Goal: Browse casually

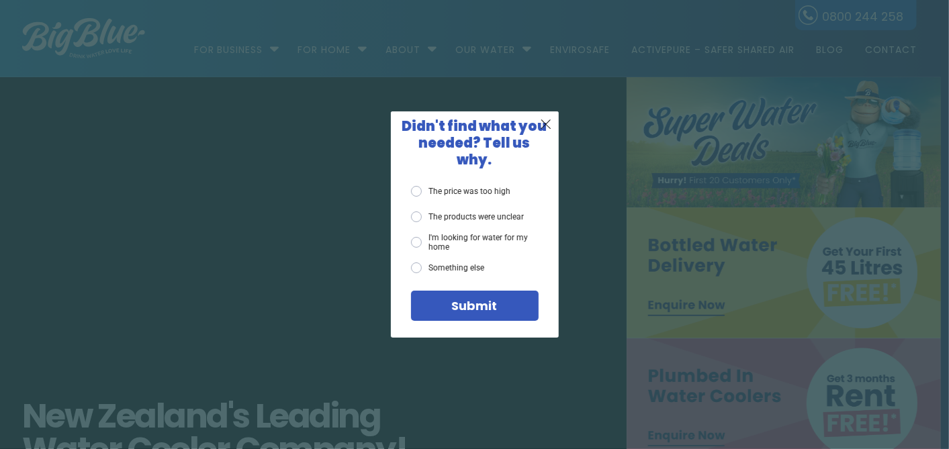
click at [547, 132] on span "X" at bounding box center [546, 124] width 12 height 17
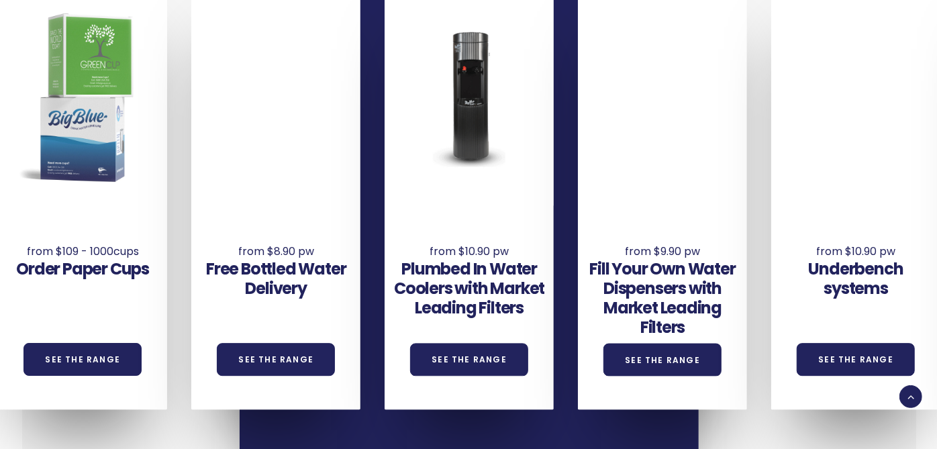
scroll to position [970, 0]
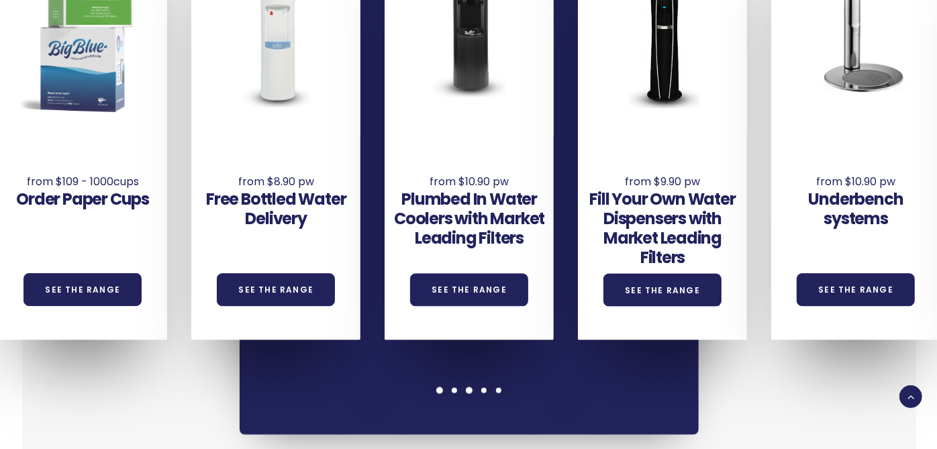
click at [471, 387] on div at bounding box center [469, 390] width 15 height 7
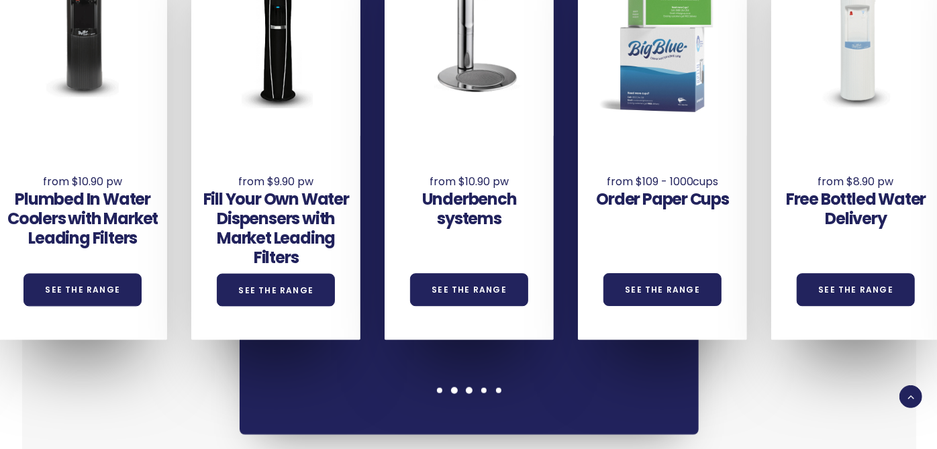
click at [455, 387] on span at bounding box center [454, 390] width 7 height 7
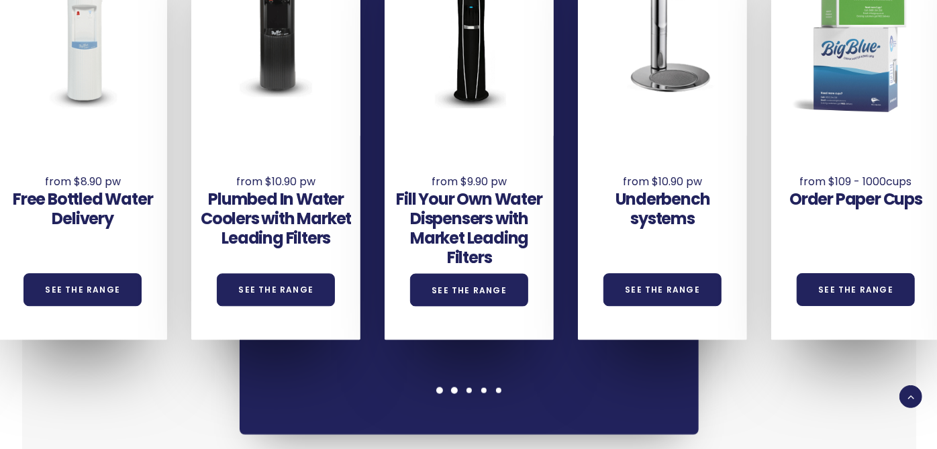
click at [442, 389] on span at bounding box center [440, 390] width 7 height 7
click at [465, 391] on div at bounding box center [469, 390] width 15 height 7
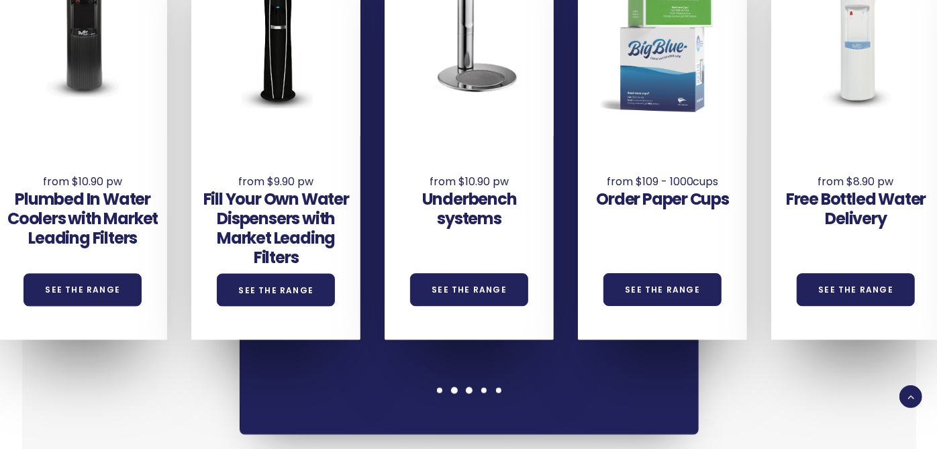
click at [453, 391] on span at bounding box center [454, 390] width 7 height 7
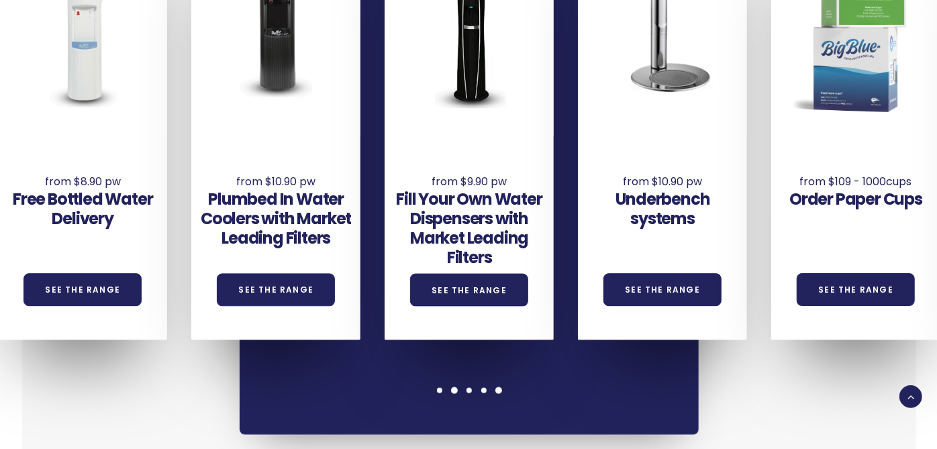
click at [498, 392] on span at bounding box center [499, 390] width 7 height 7
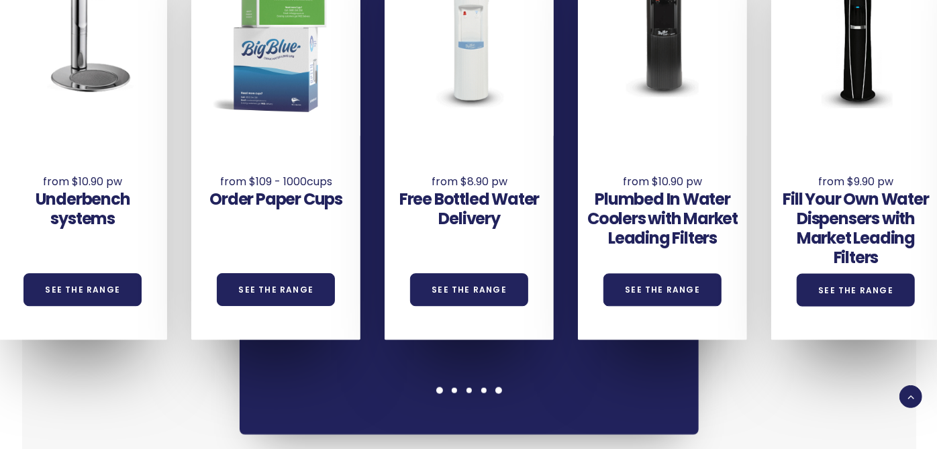
click at [437, 389] on span at bounding box center [440, 390] width 7 height 7
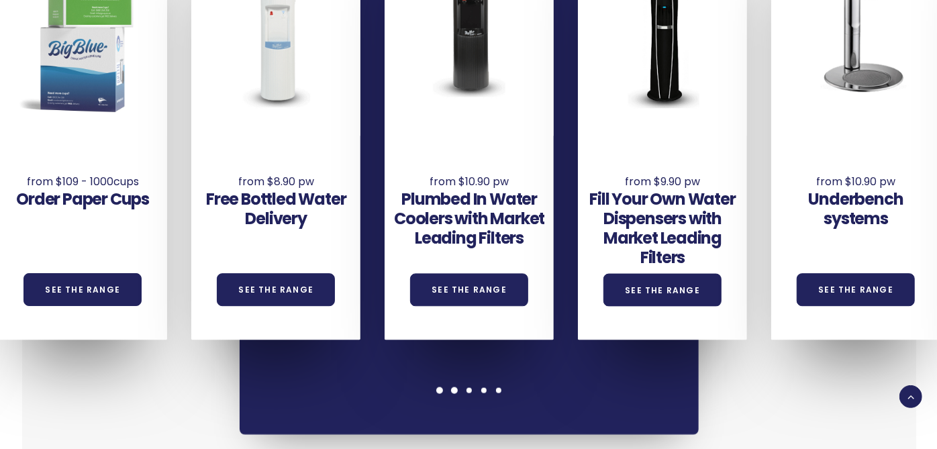
click at [457, 391] on span at bounding box center [454, 390] width 7 height 7
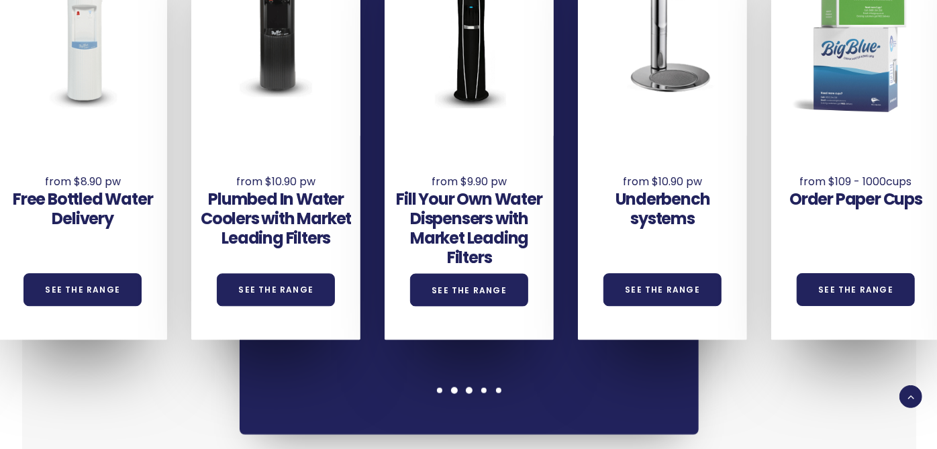
click at [472, 389] on div at bounding box center [469, 390] width 15 height 7
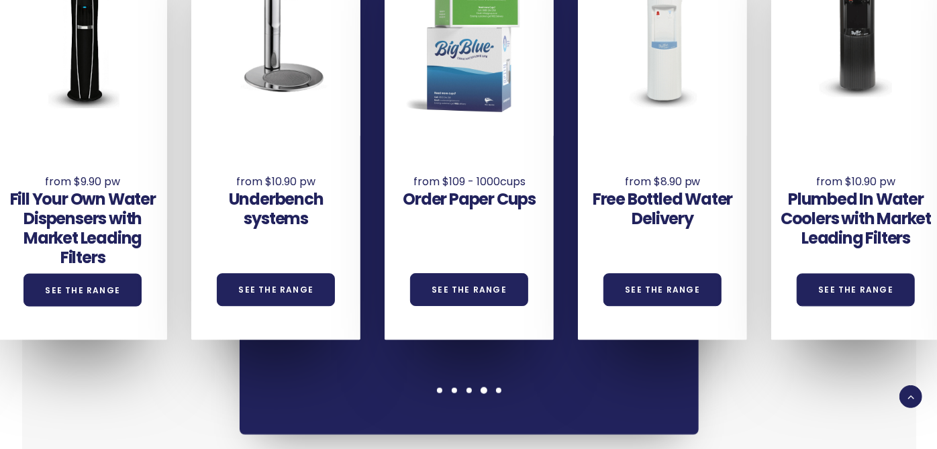
click at [486, 390] on span at bounding box center [484, 390] width 7 height 7
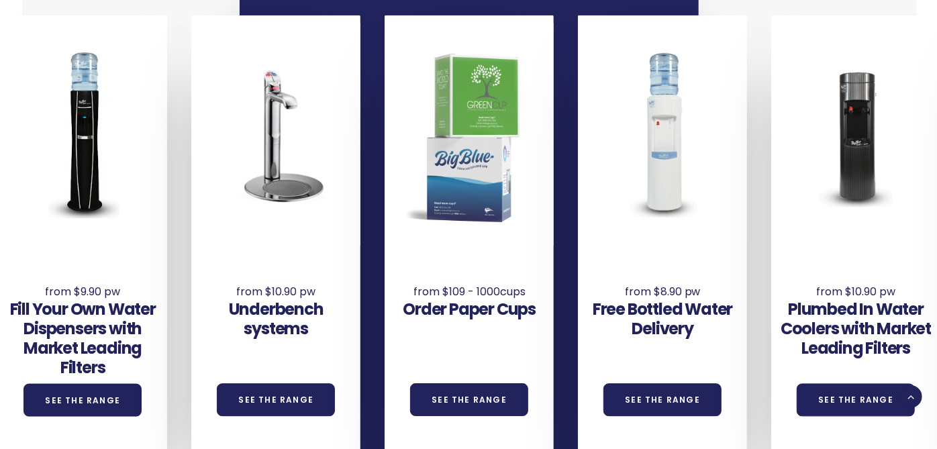
scroll to position [1044, 0]
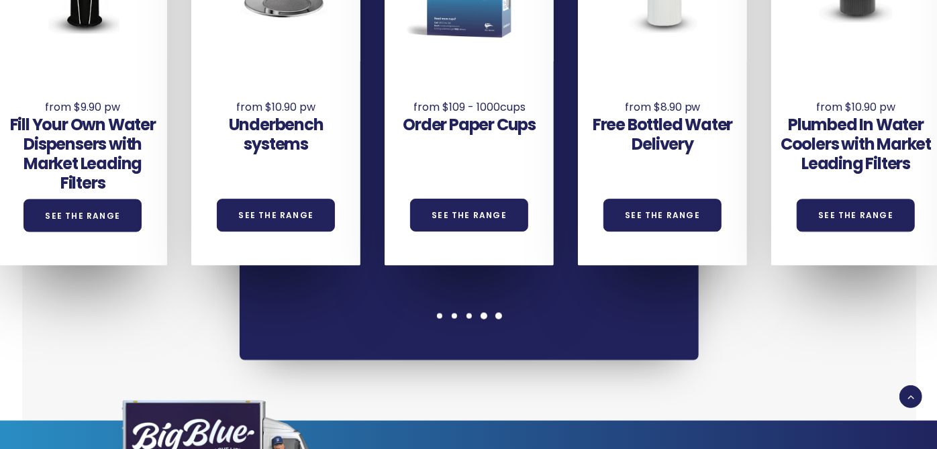
click at [497, 314] on span at bounding box center [499, 316] width 7 height 7
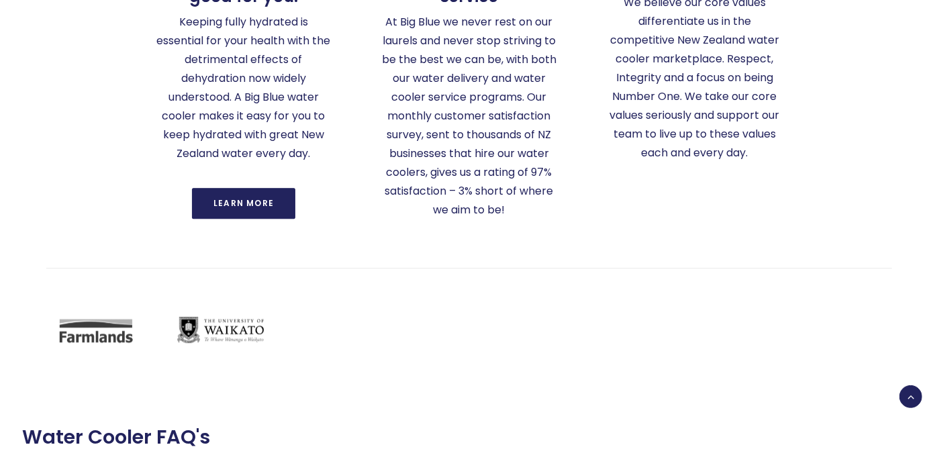
scroll to position [2238, 0]
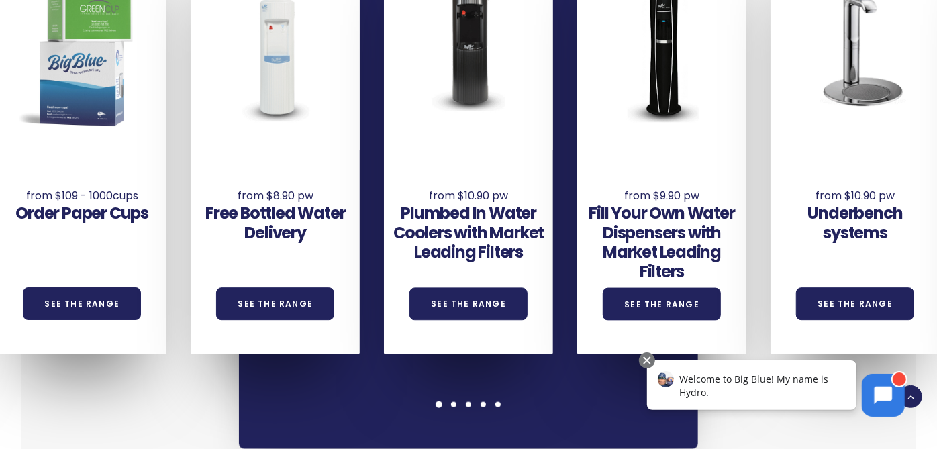
scroll to position [970, 0]
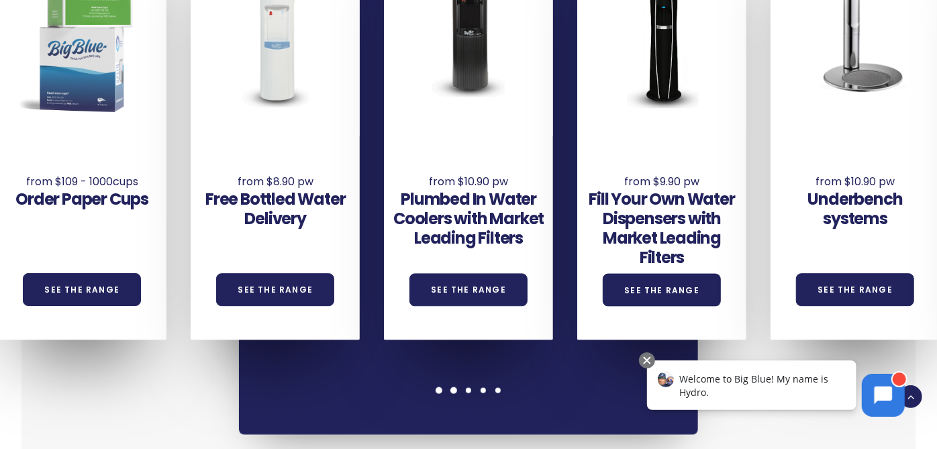
click at [451, 389] on span at bounding box center [454, 390] width 7 height 7
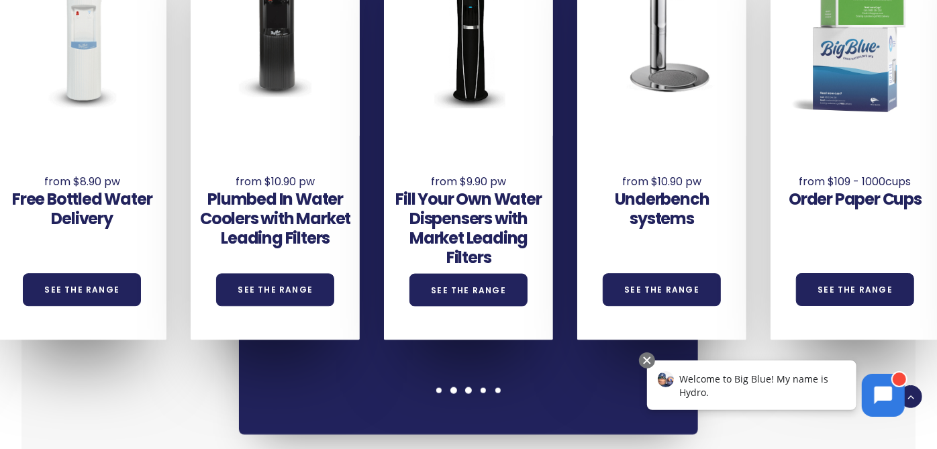
click at [470, 389] on span at bounding box center [468, 390] width 7 height 7
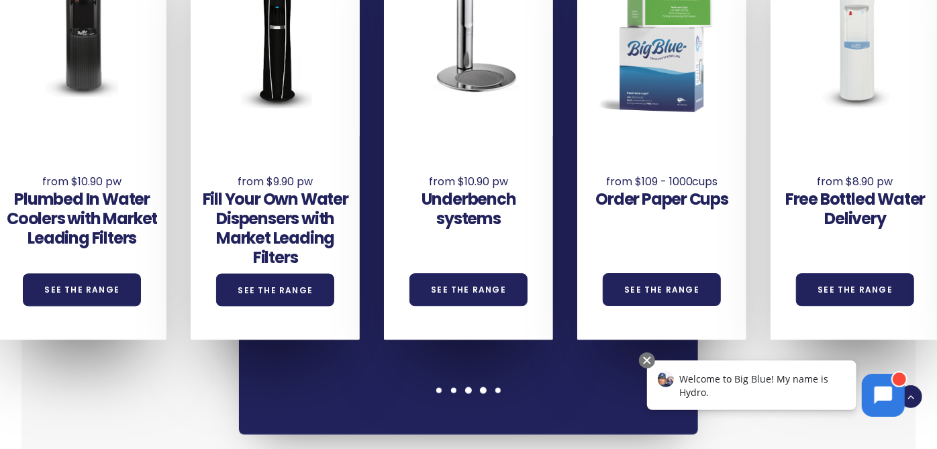
click at [486, 389] on span at bounding box center [483, 390] width 7 height 7
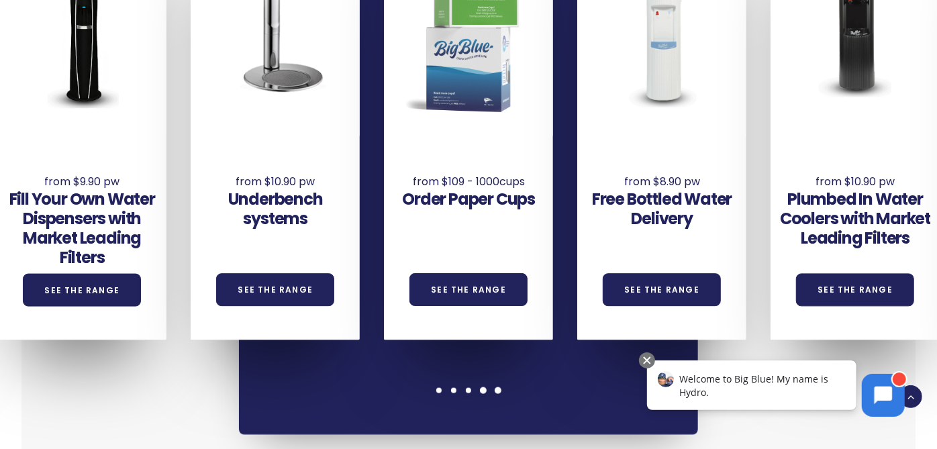
click at [498, 389] on span at bounding box center [498, 390] width 7 height 7
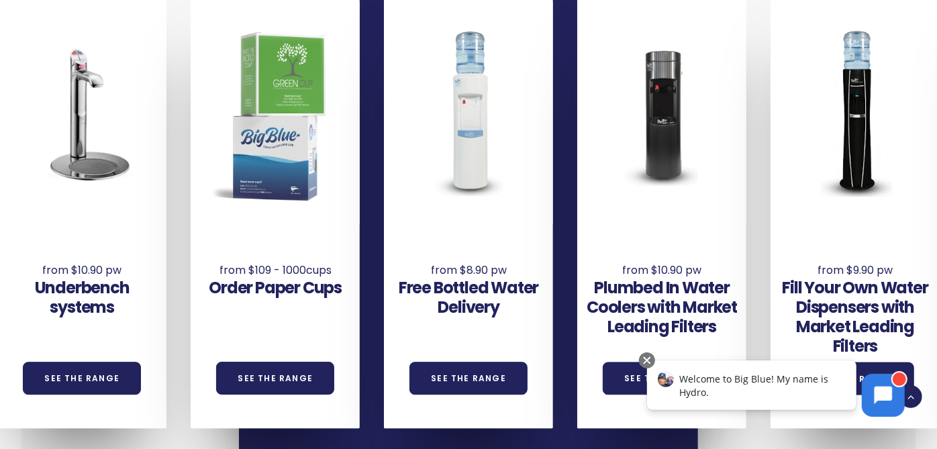
scroll to position [895, 0]
